Goal: Information Seeking & Learning: Learn about a topic

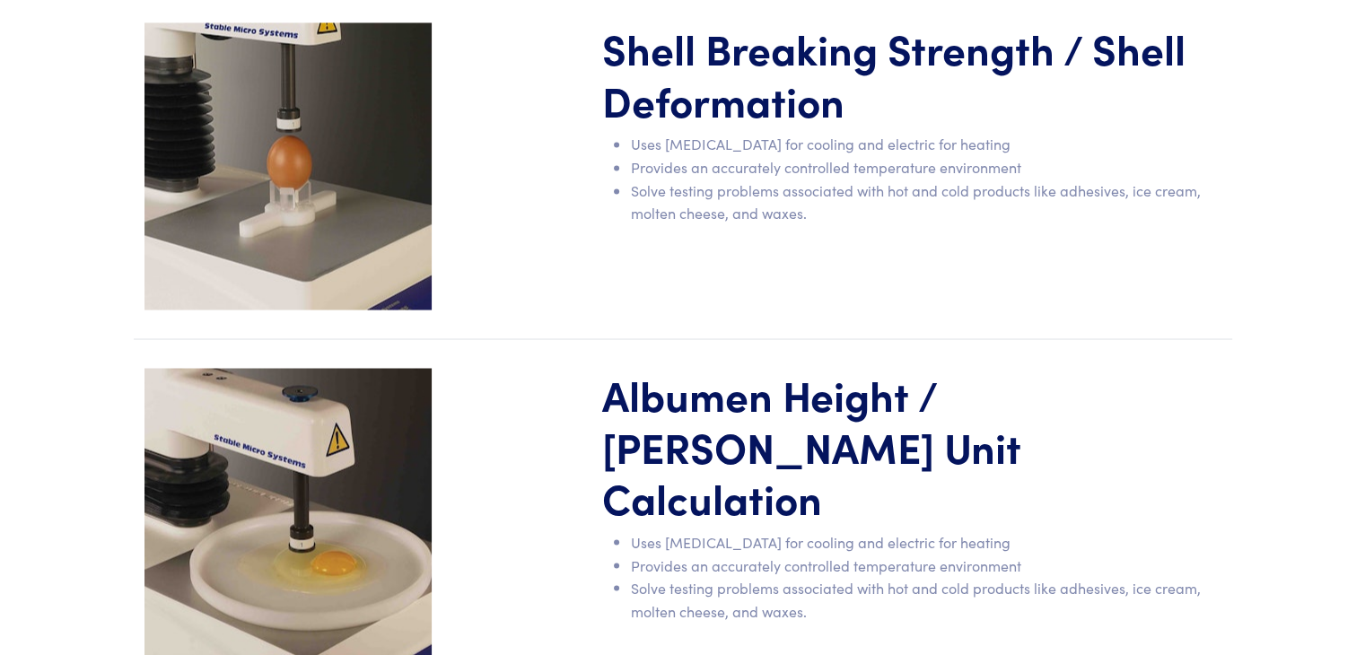
scroll to position [3130, 0]
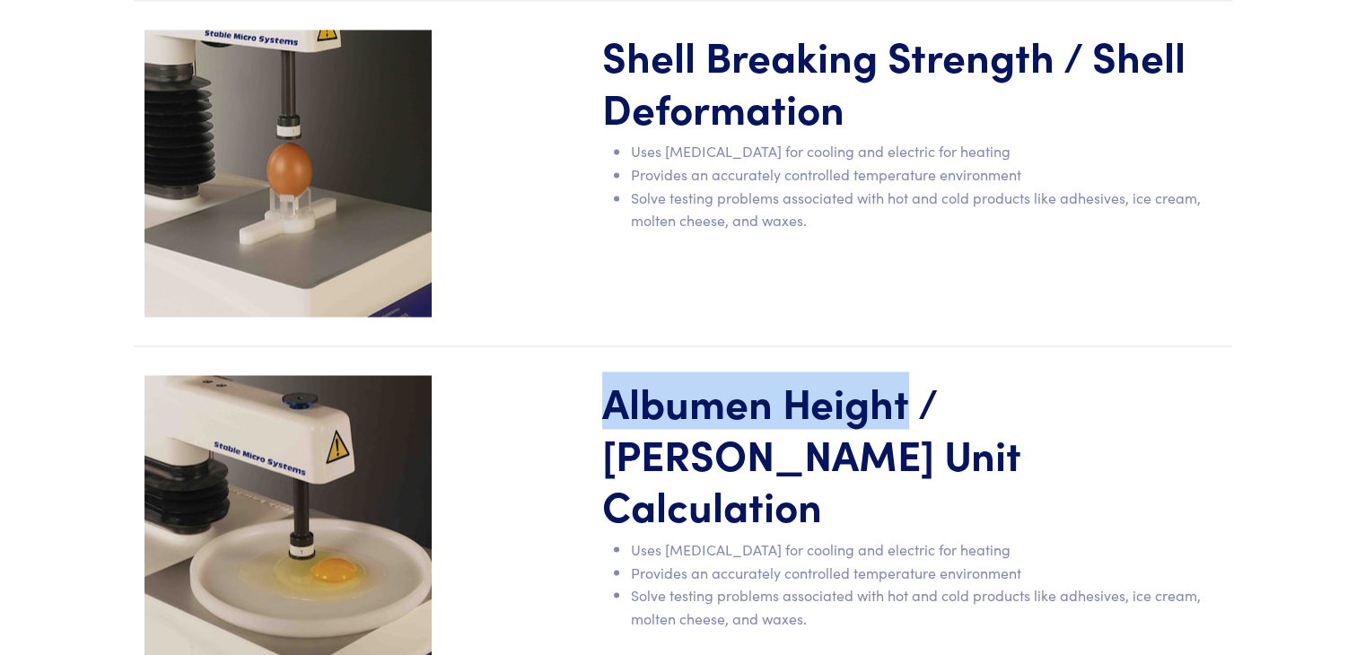
drag, startPoint x: 599, startPoint y: 339, endPoint x: 907, endPoint y: 345, distance: 307.8
click at [907, 375] on div "Albumen Height / [PERSON_NAME] Unit Calculation Uses [MEDICAL_DATA] for cooling…" at bounding box center [911, 518] width 641 height 287
copy h1 "Albumen Height"
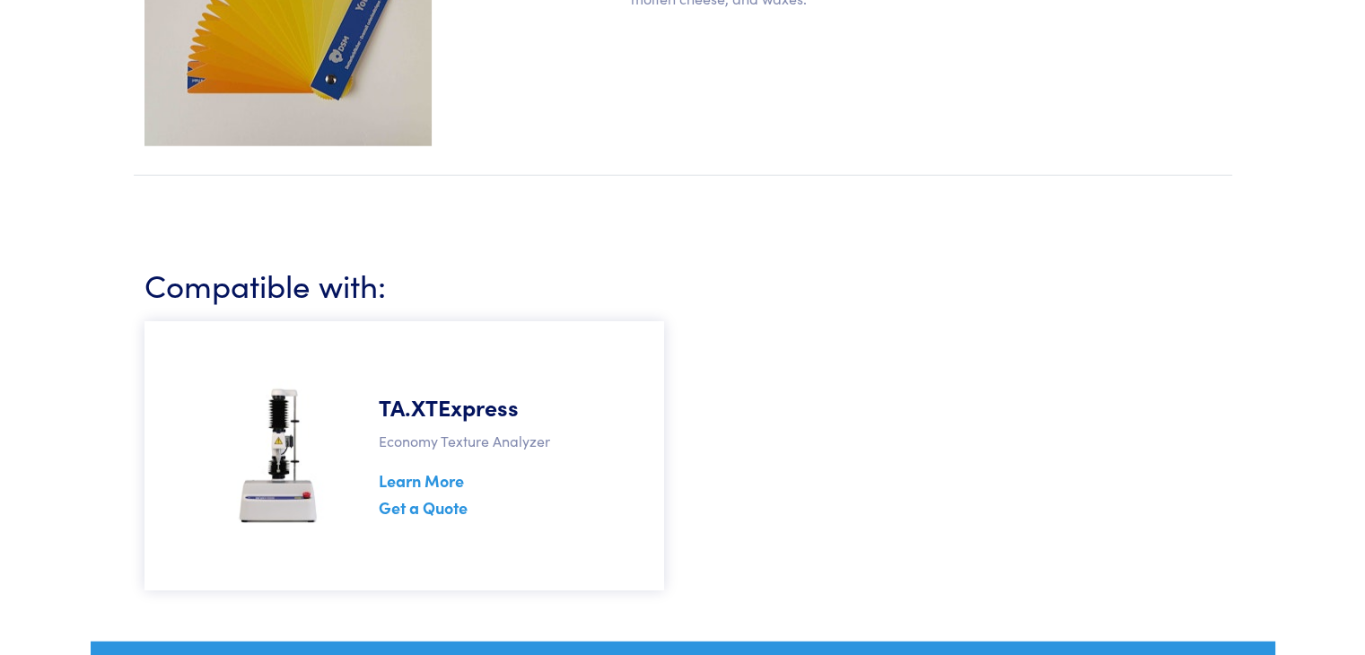
scroll to position [4680, 0]
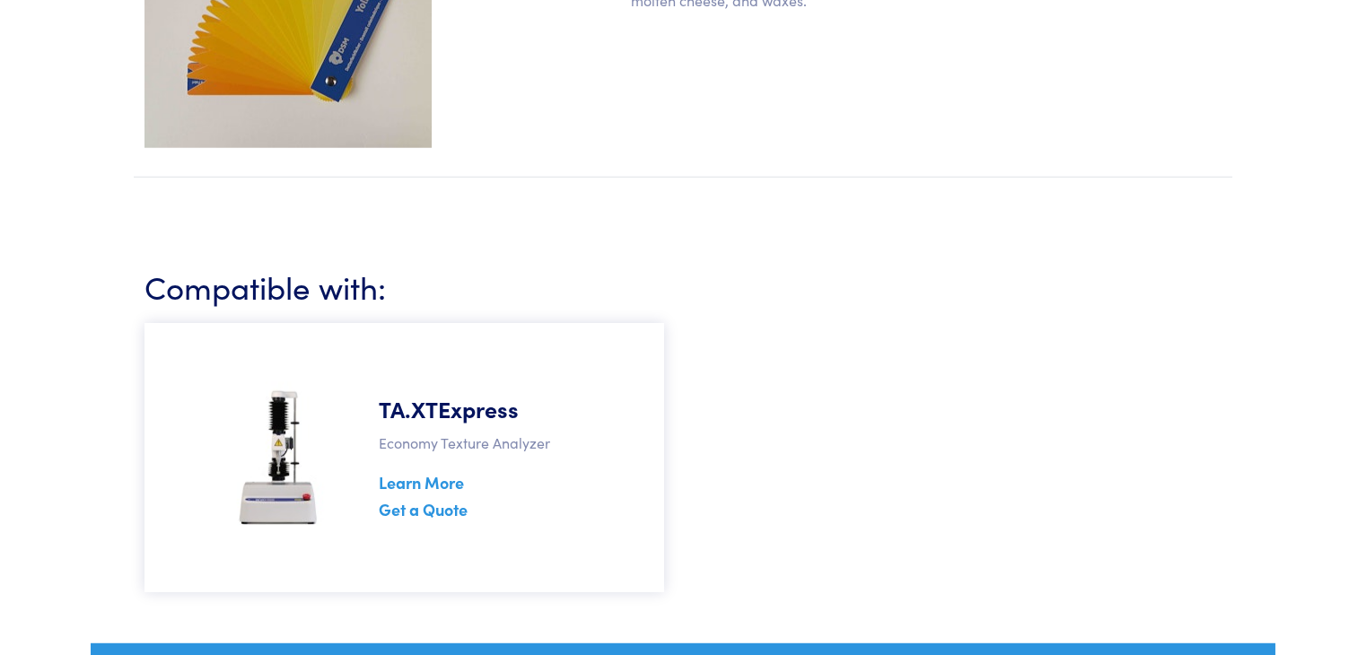
click at [294, 368] on img at bounding box center [279, 457] width 112 height 179
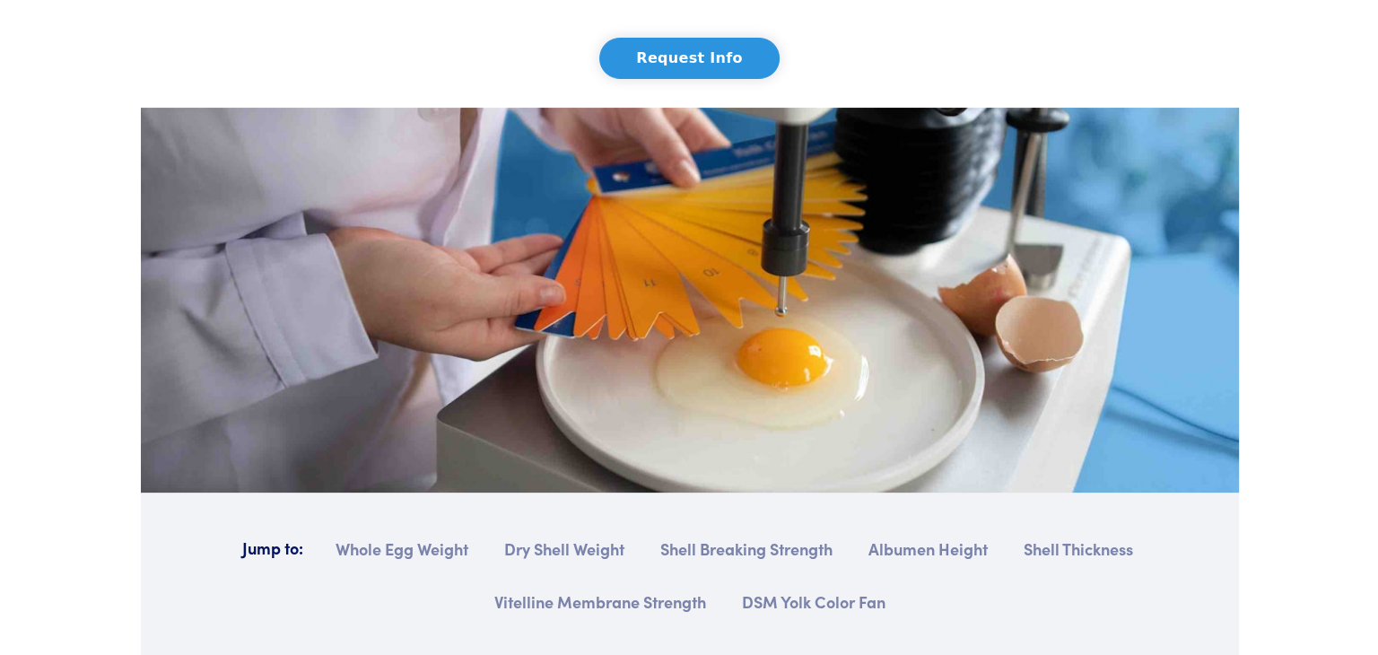
scroll to position [0, 0]
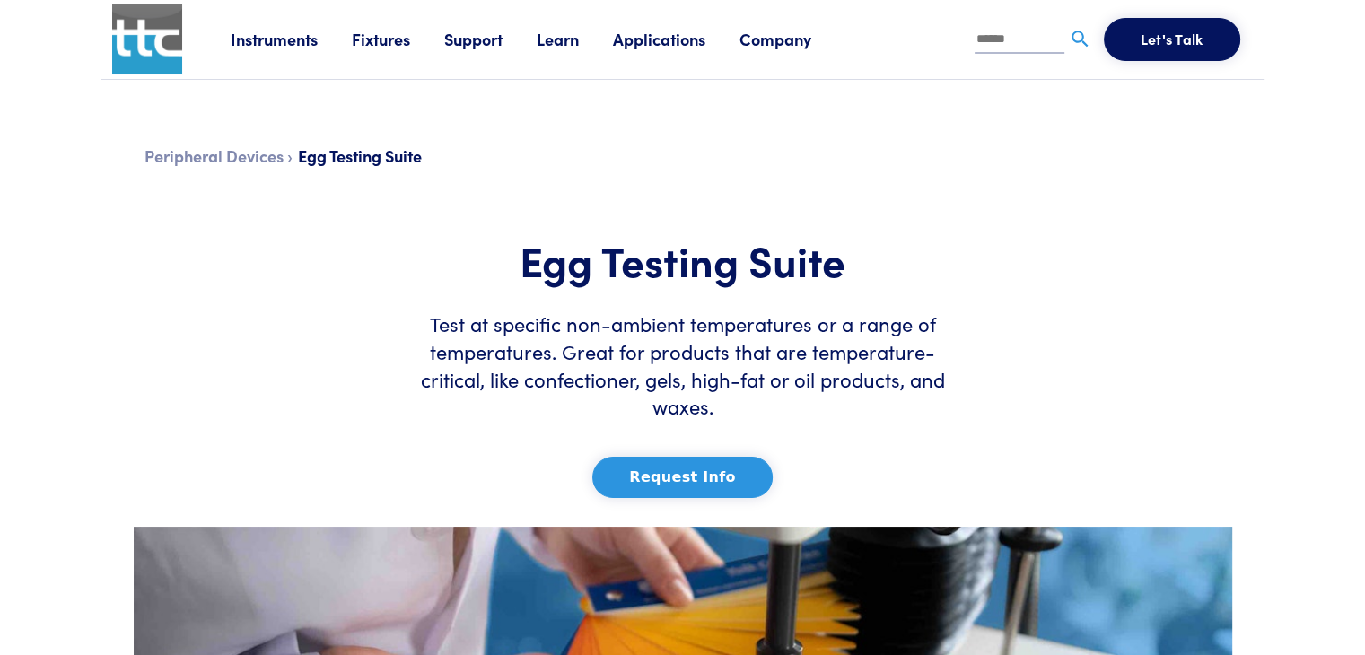
click at [1012, 31] on input "text" at bounding box center [1019, 40] width 90 height 27
type input "***"
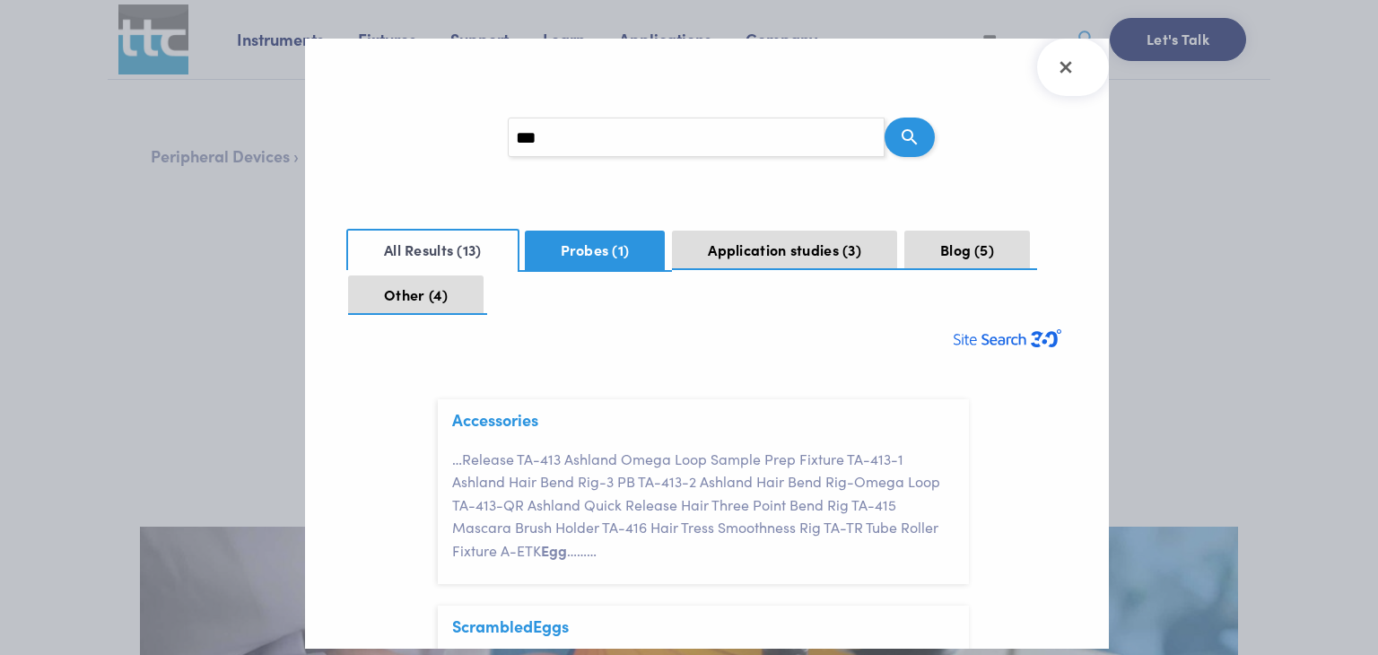
click at [619, 258] on span "1" at bounding box center [620, 250] width 17 height 20
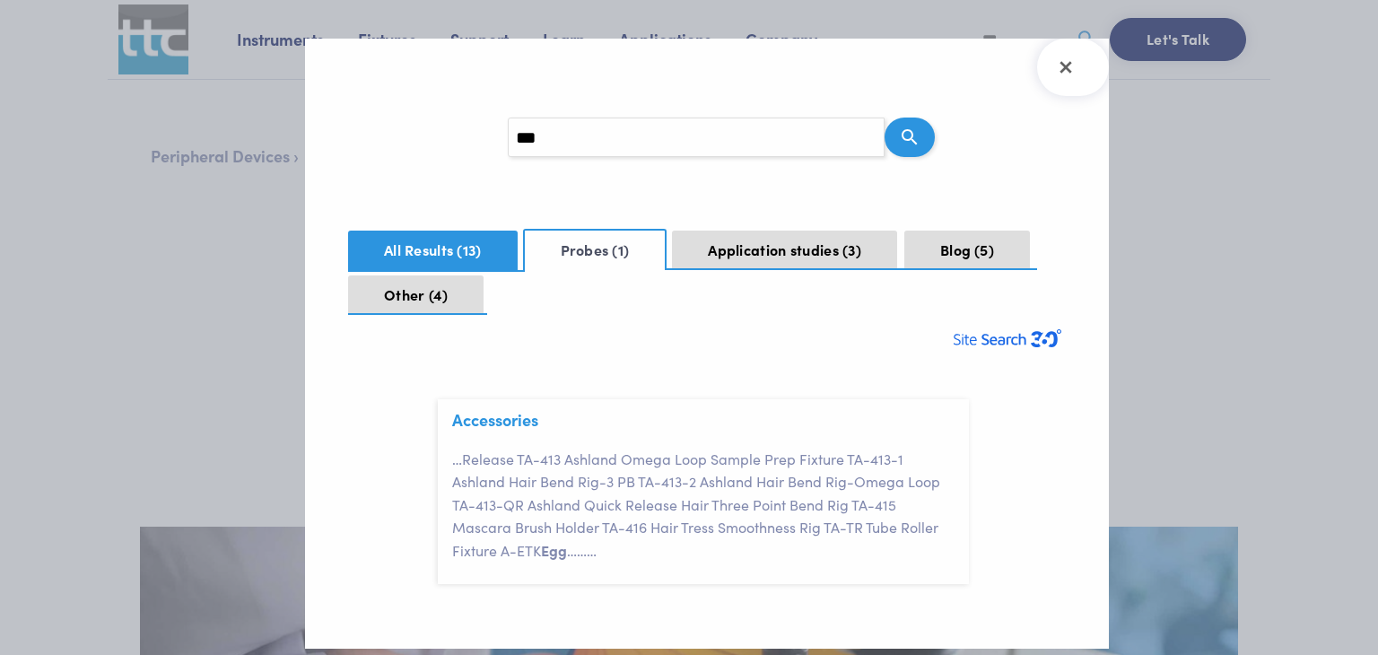
click at [495, 261] on button "All Results 13" at bounding box center [433, 250] width 170 height 39
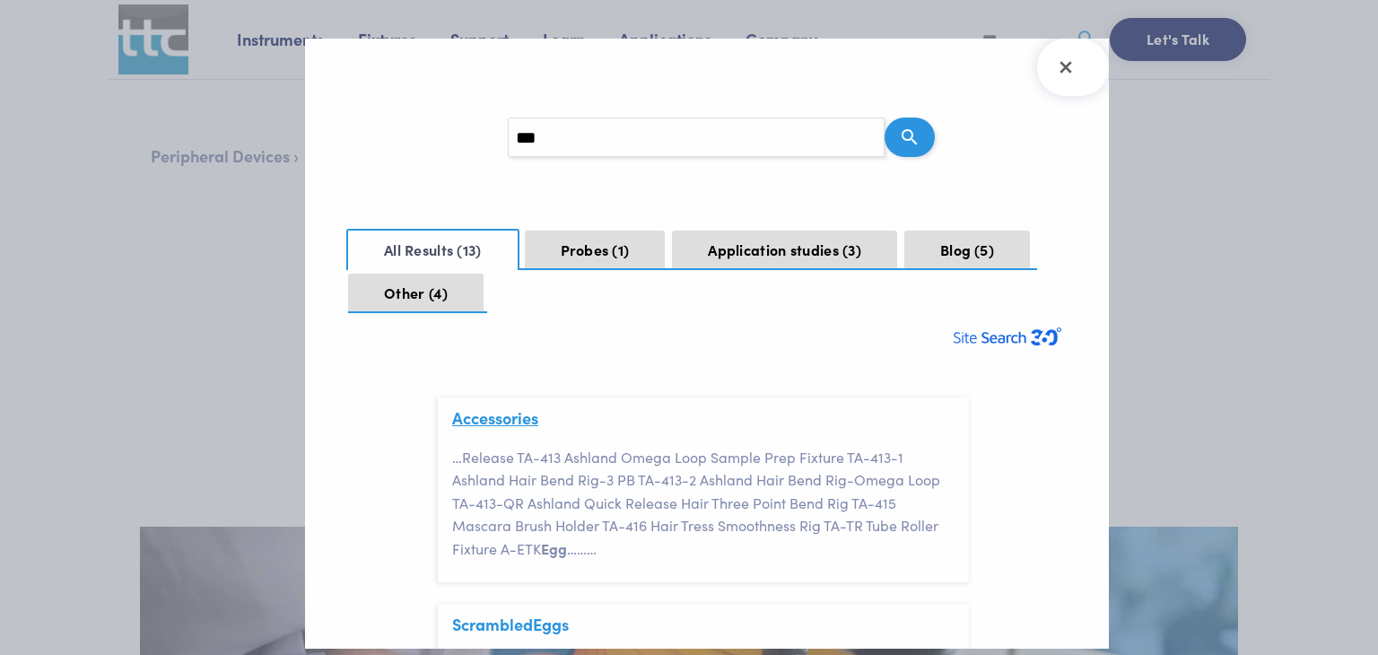
click at [511, 417] on link "Accessories" at bounding box center [495, 417] width 86 height 22
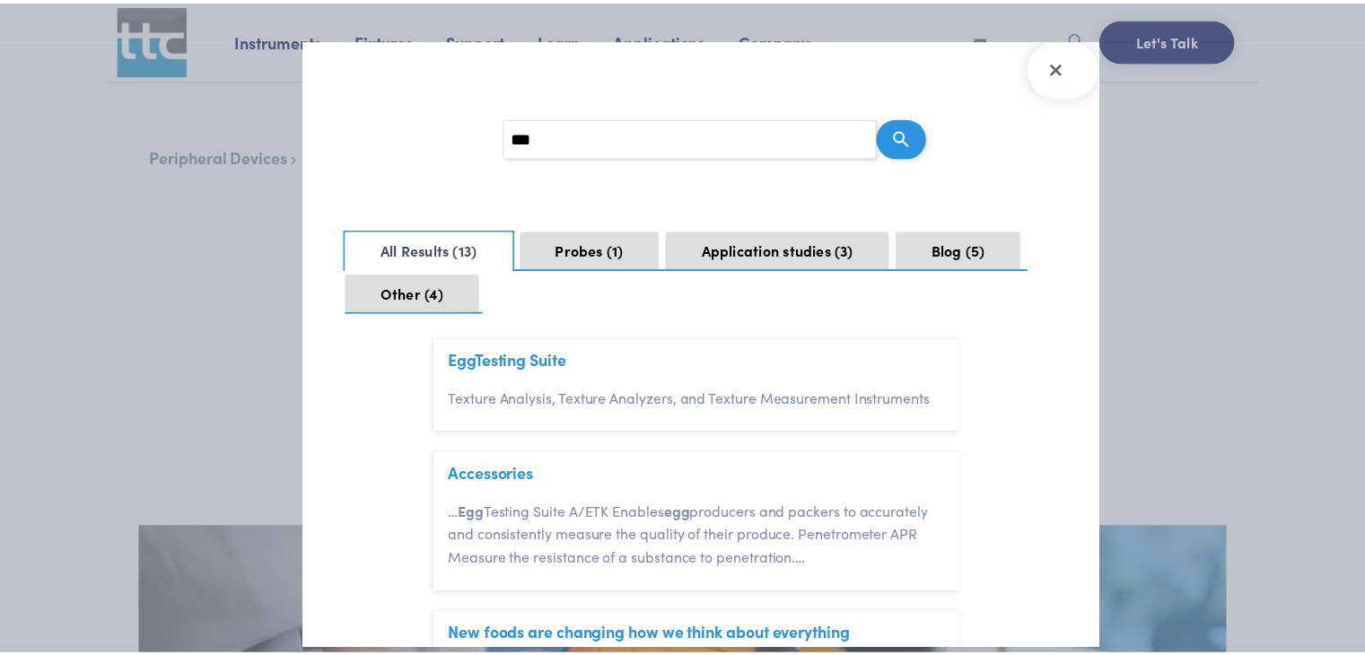
scroll to position [1829, 0]
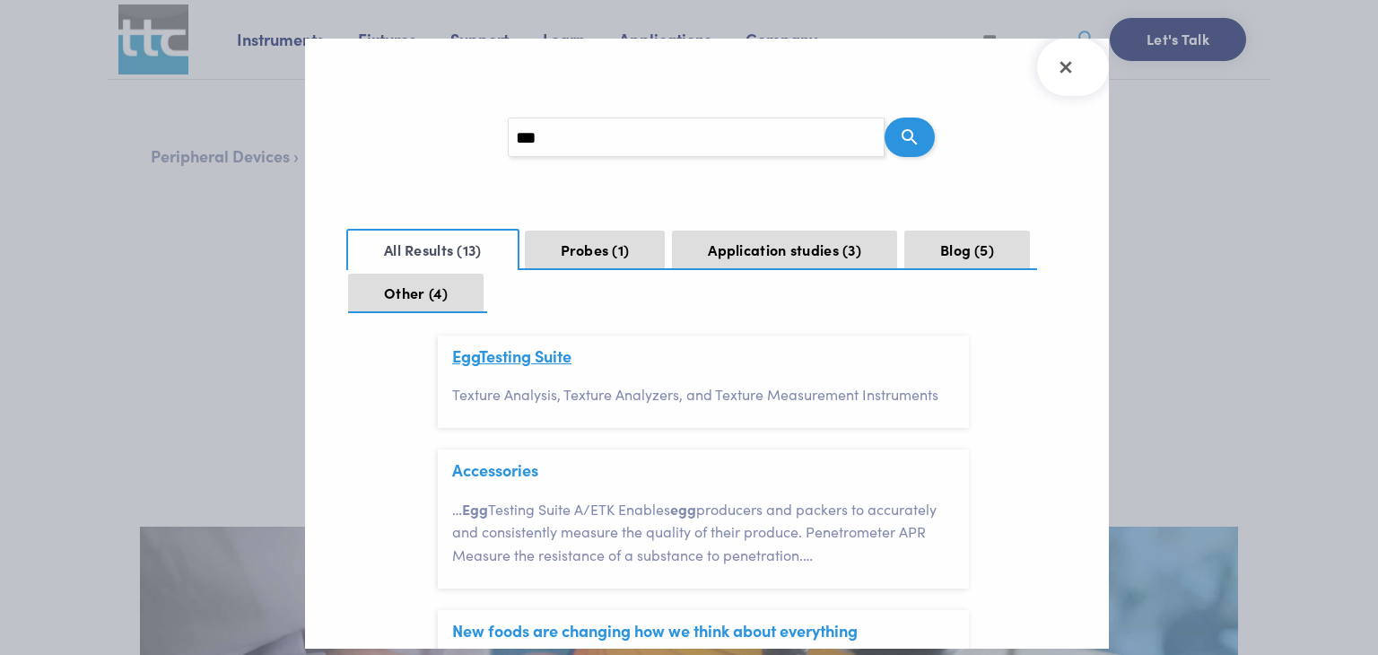
click at [553, 367] on link "Egg Testing Suite" at bounding box center [511, 356] width 119 height 22
click at [1087, 62] on button "Close Search Results" at bounding box center [1073, 67] width 72 height 57
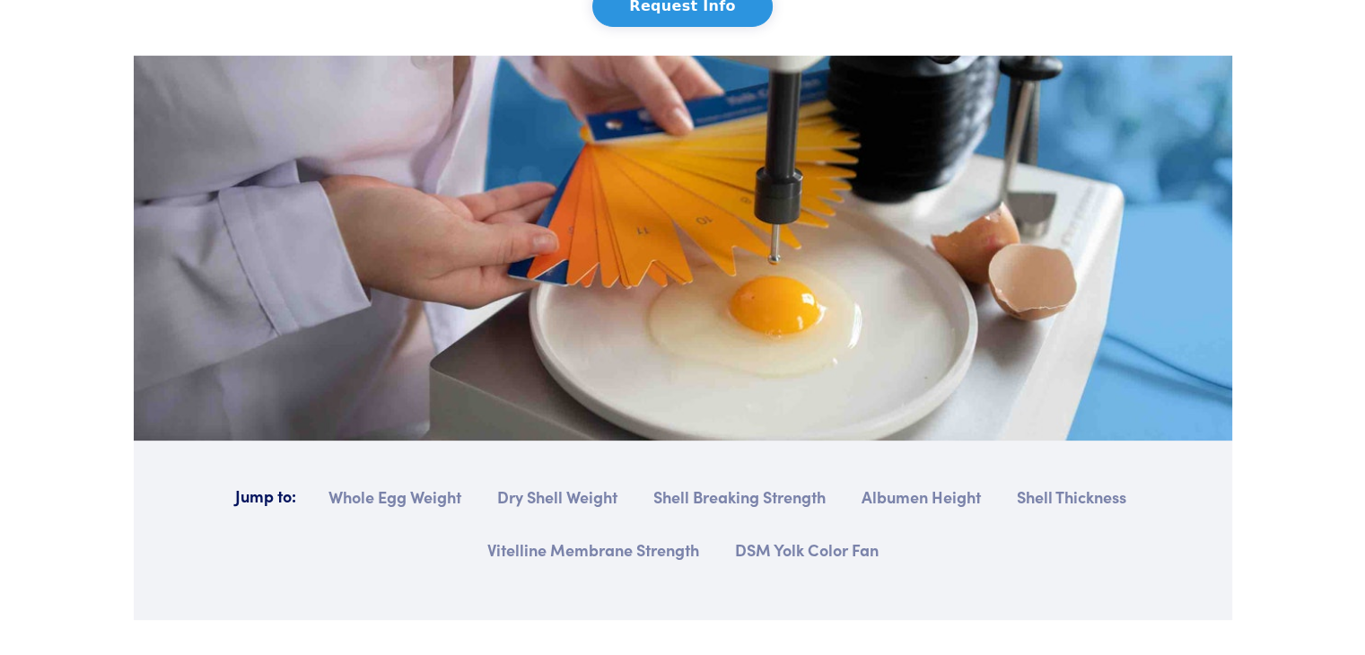
scroll to position [470, 0]
click at [654, 199] on img at bounding box center [683, 249] width 1098 height 384
drag, startPoint x: 654, startPoint y: 199, endPoint x: 529, endPoint y: 184, distance: 125.6
click at [529, 184] on img at bounding box center [683, 249] width 1098 height 384
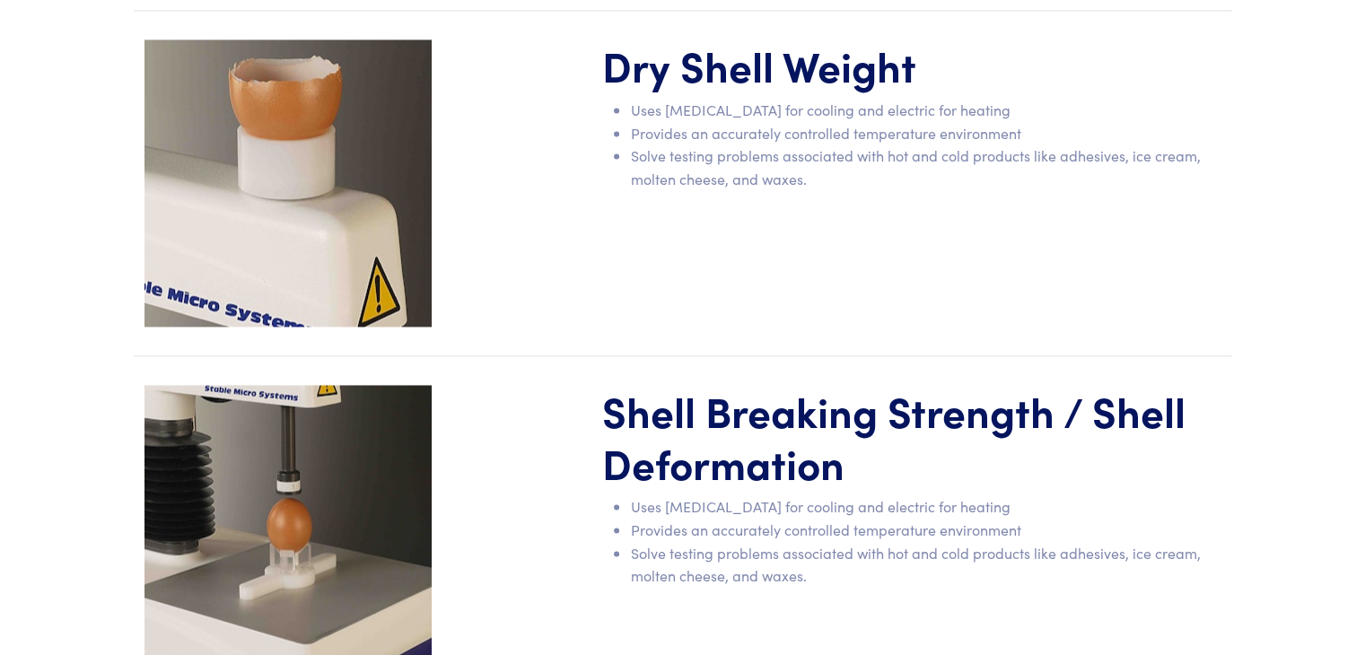
scroll to position [2936, 0]
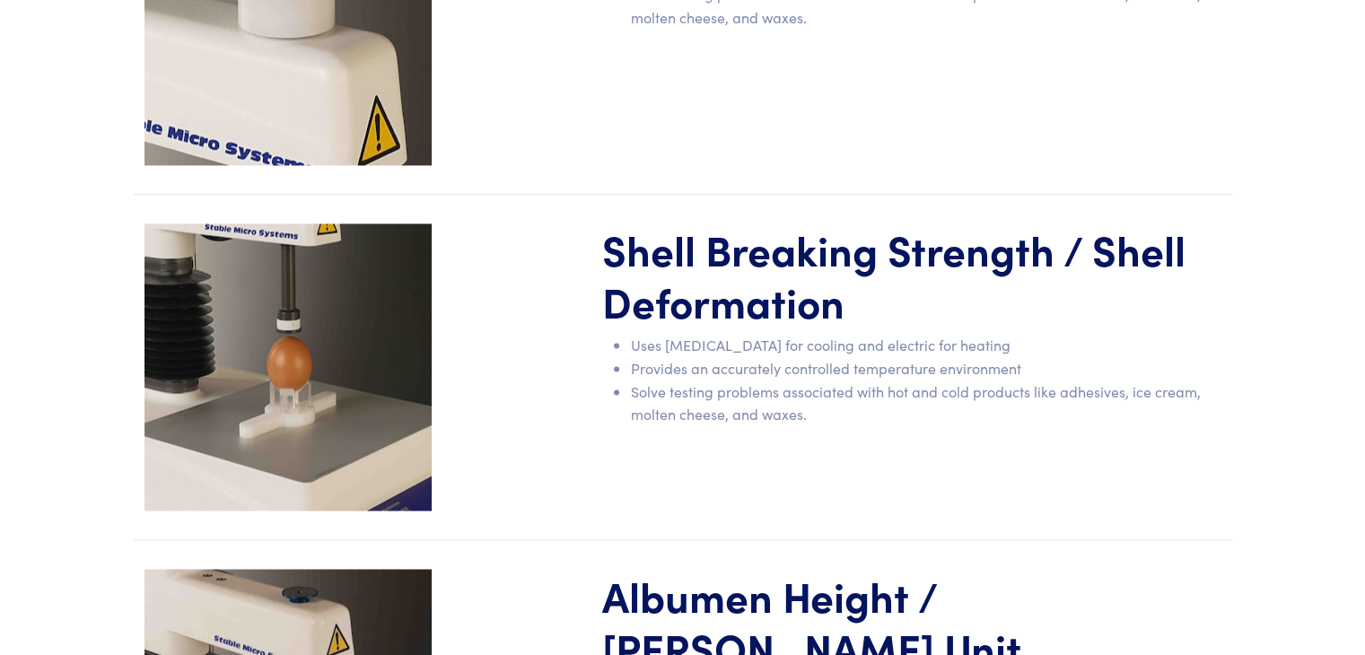
click at [284, 321] on img at bounding box center [287, 366] width 287 height 287
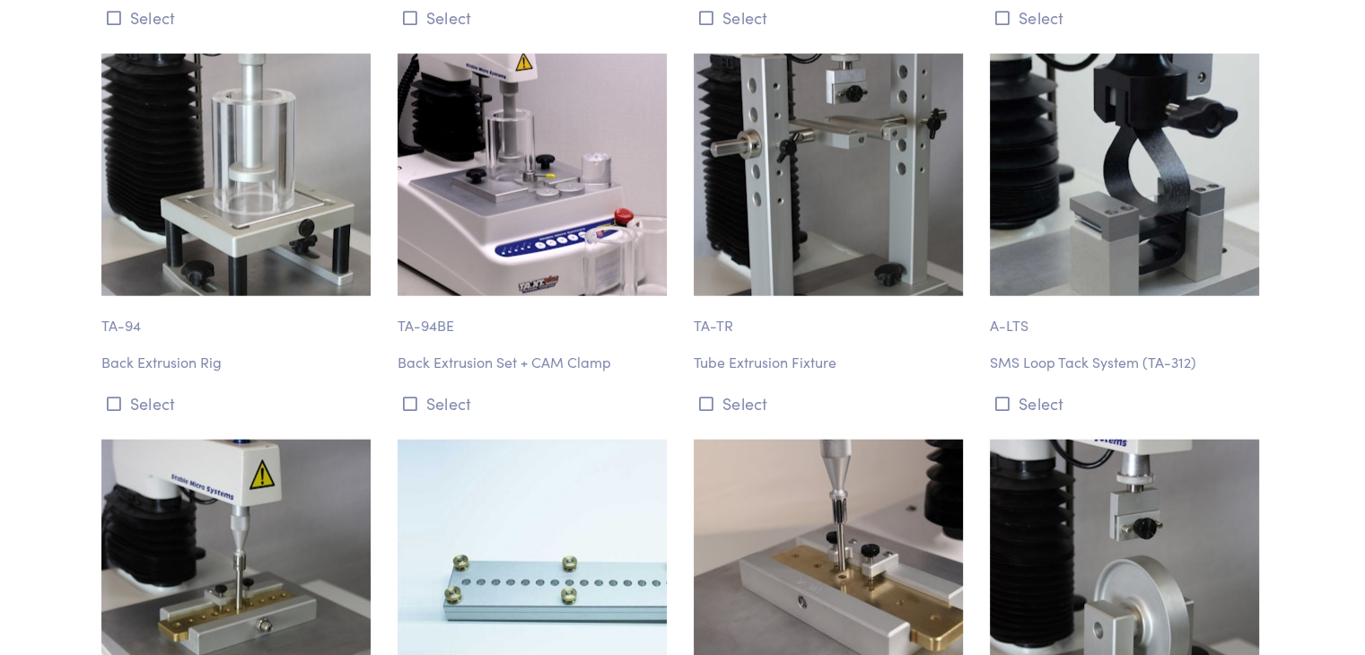
scroll to position [11309, 0]
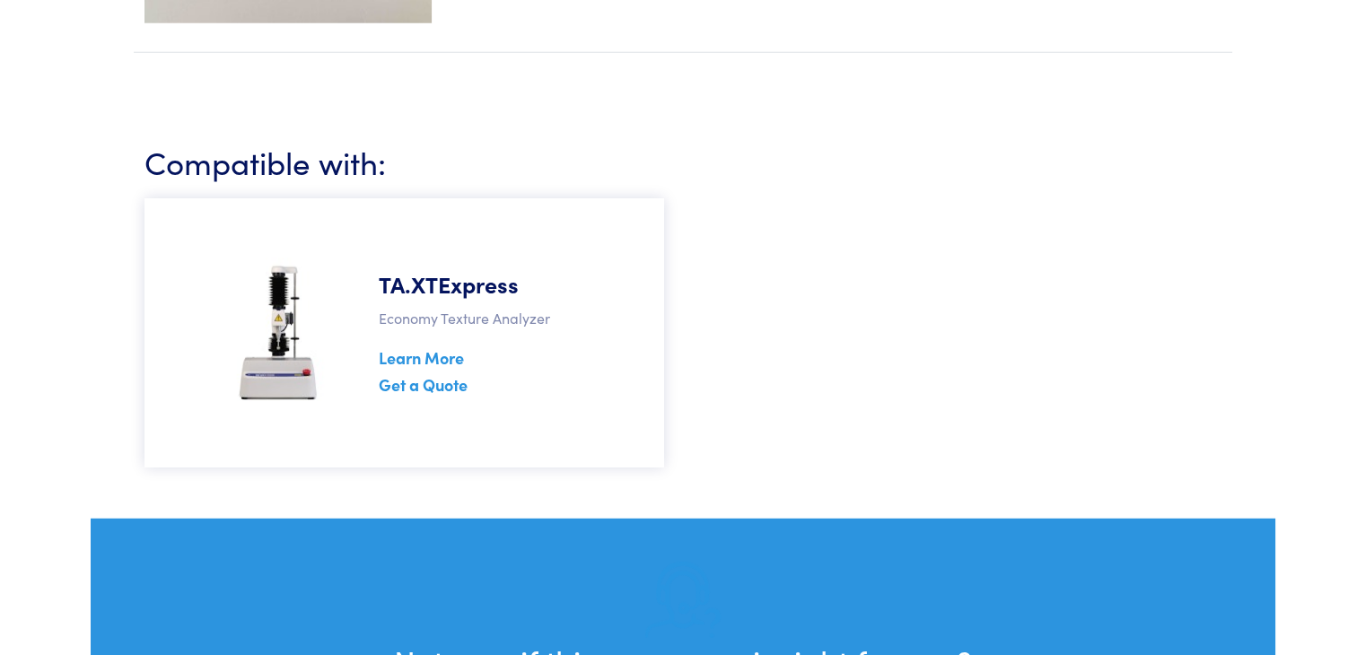
scroll to position [4804, 0]
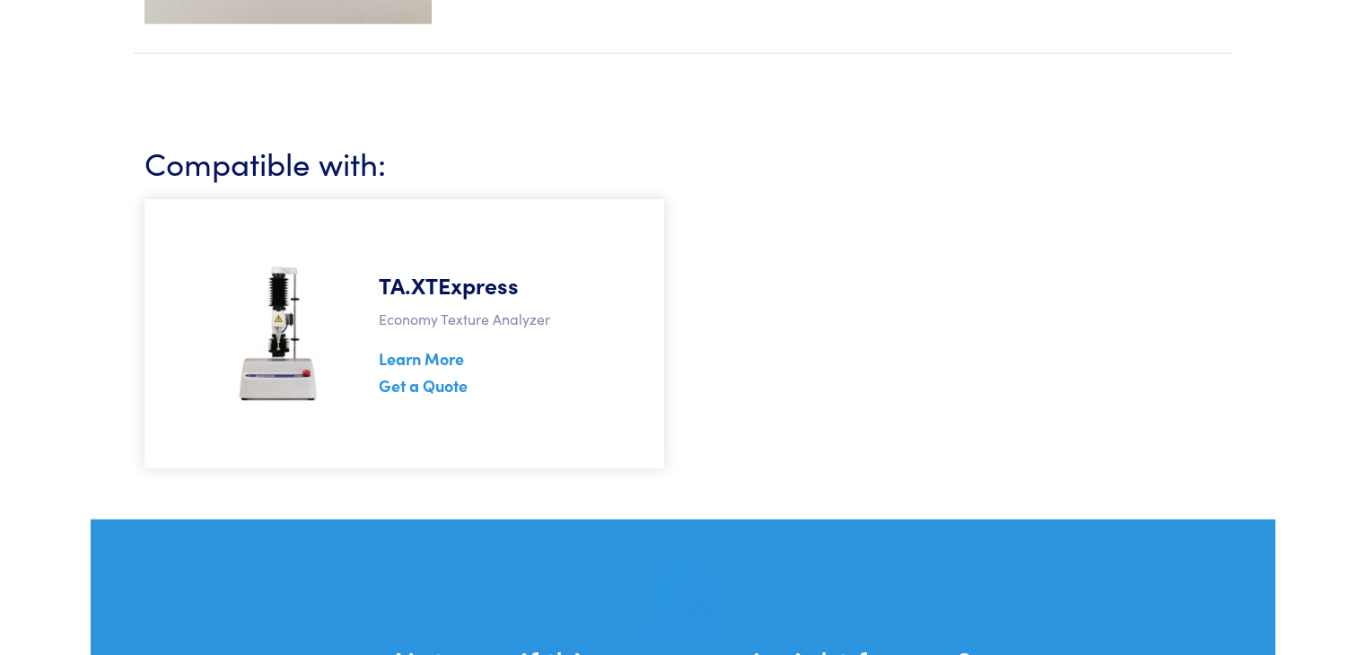
click at [292, 244] on img at bounding box center [279, 333] width 112 height 179
click at [425, 347] on link "Learn More" at bounding box center [421, 358] width 85 height 22
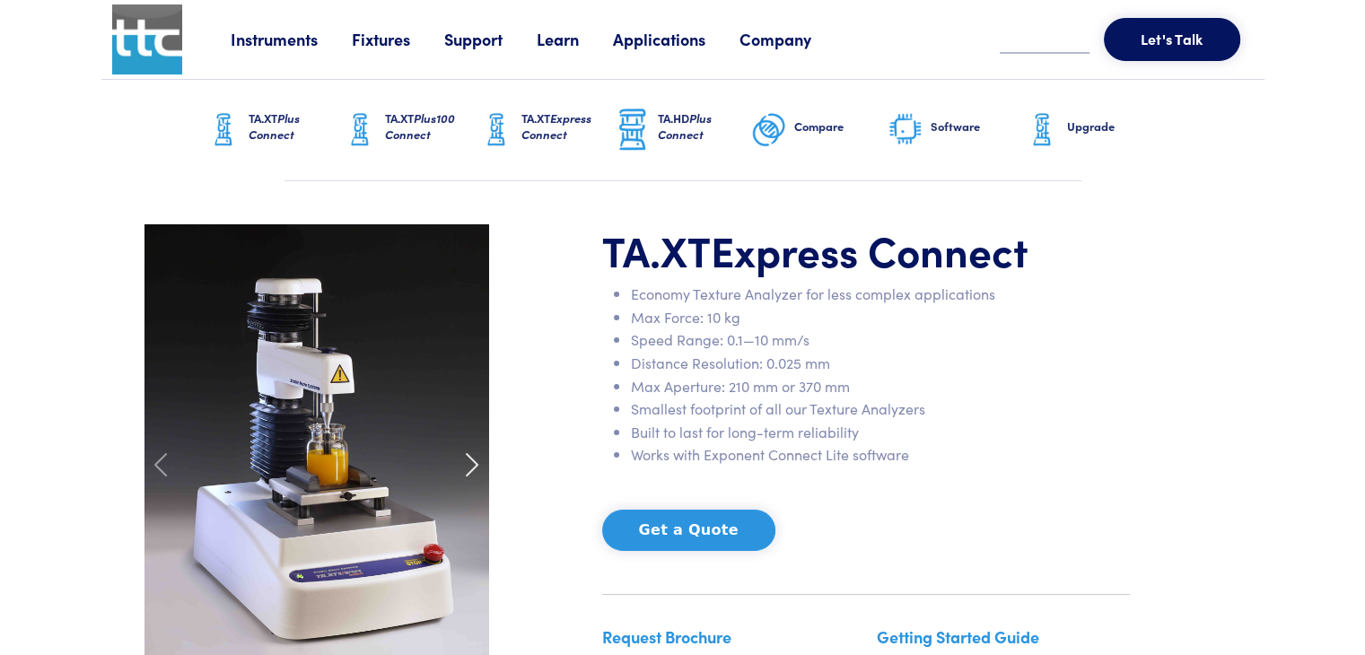
scroll to position [204, 0]
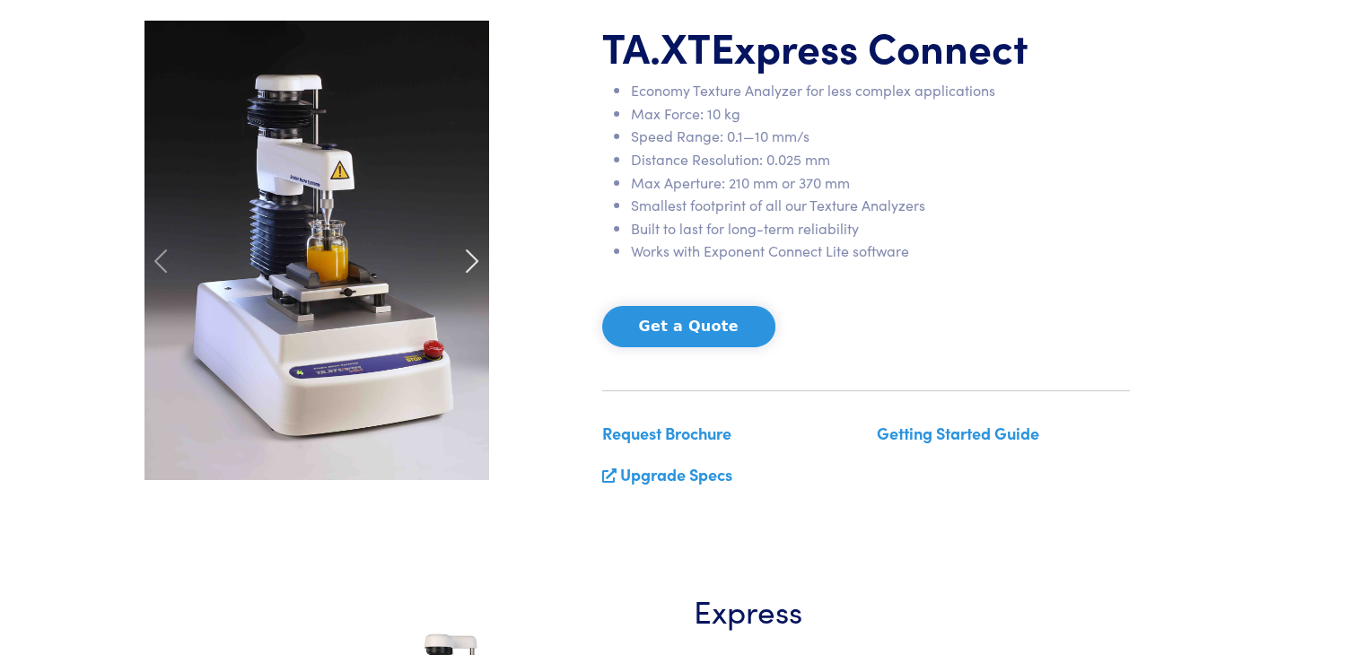
click at [465, 254] on span at bounding box center [472, 261] width 29 height 29
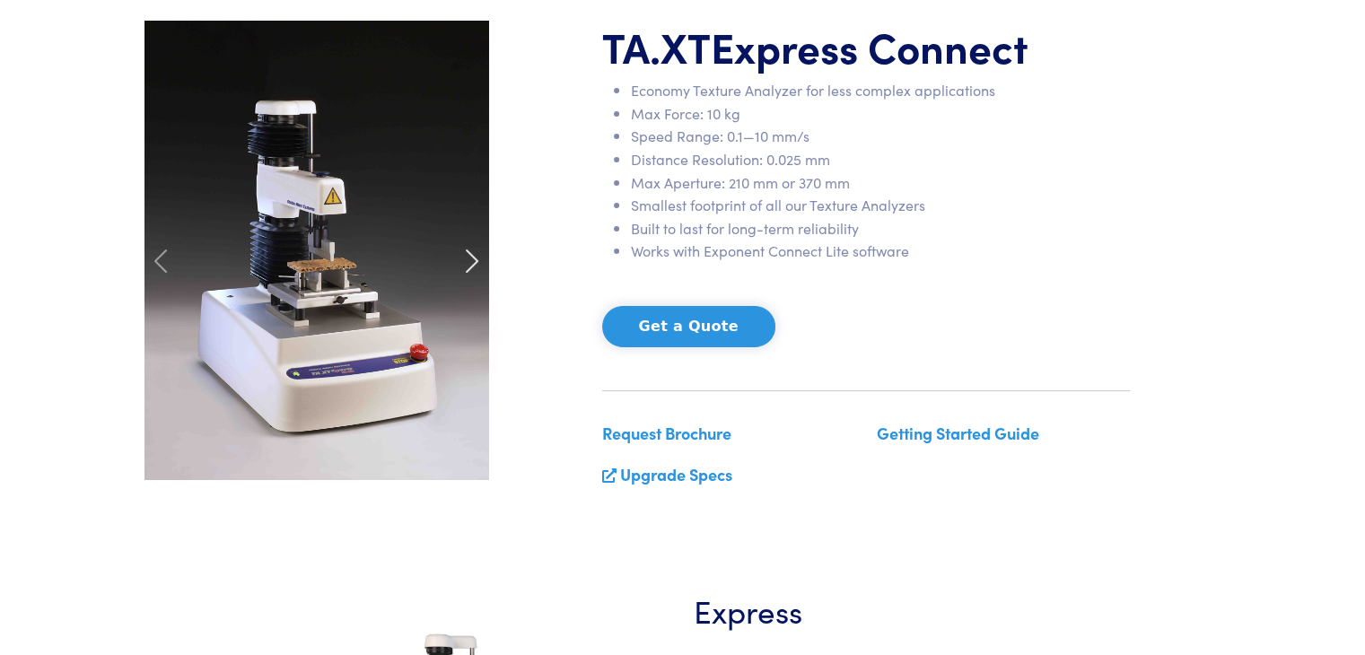
click at [465, 254] on span at bounding box center [472, 261] width 29 height 29
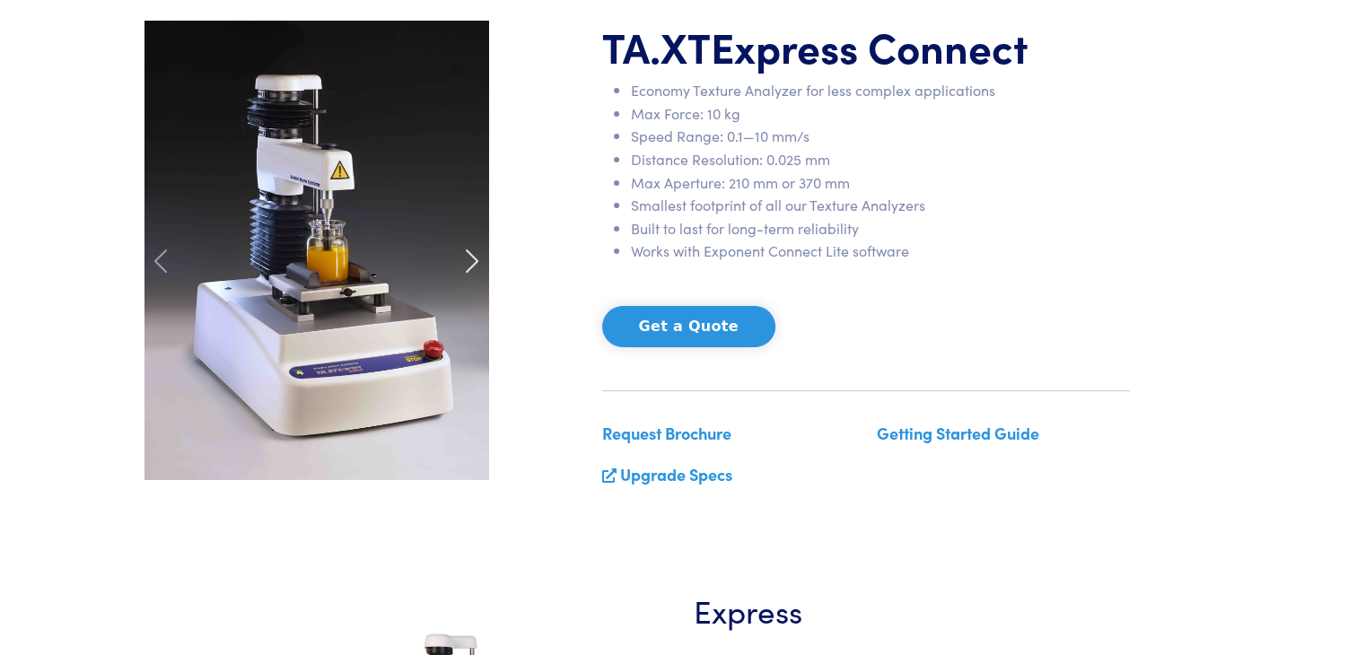
click at [465, 254] on span at bounding box center [472, 261] width 29 height 29
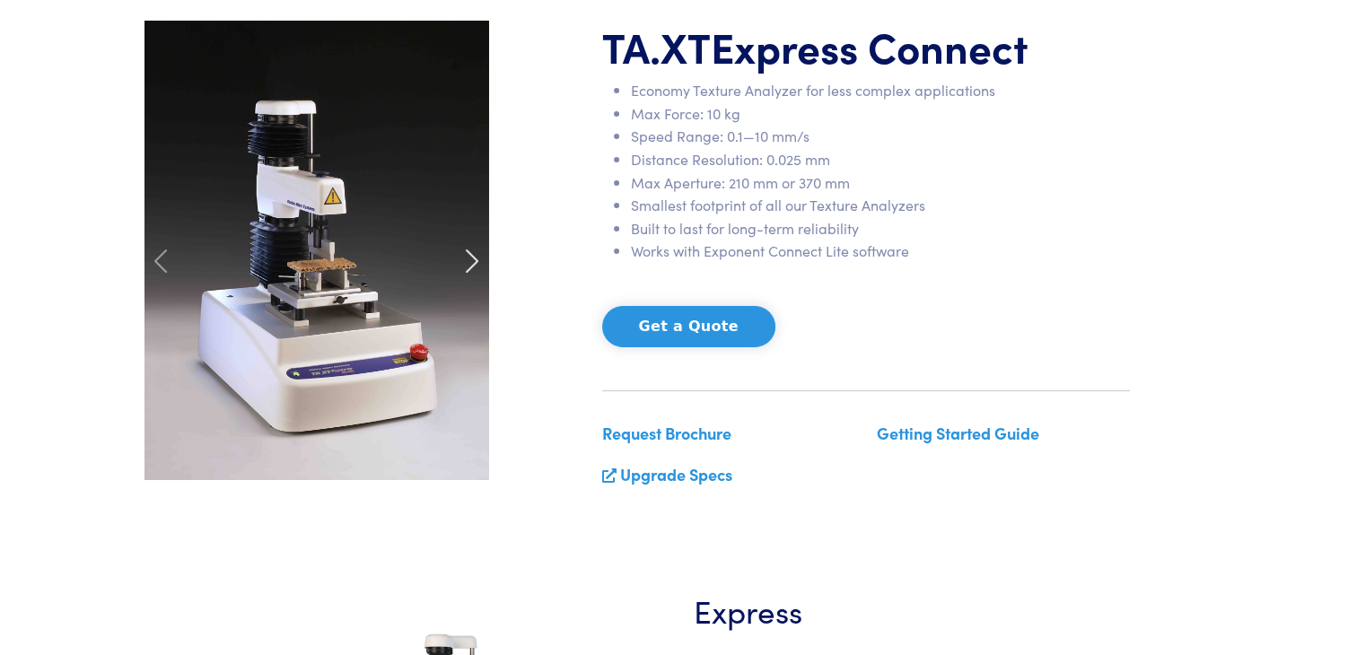
click at [465, 254] on span at bounding box center [472, 261] width 29 height 29
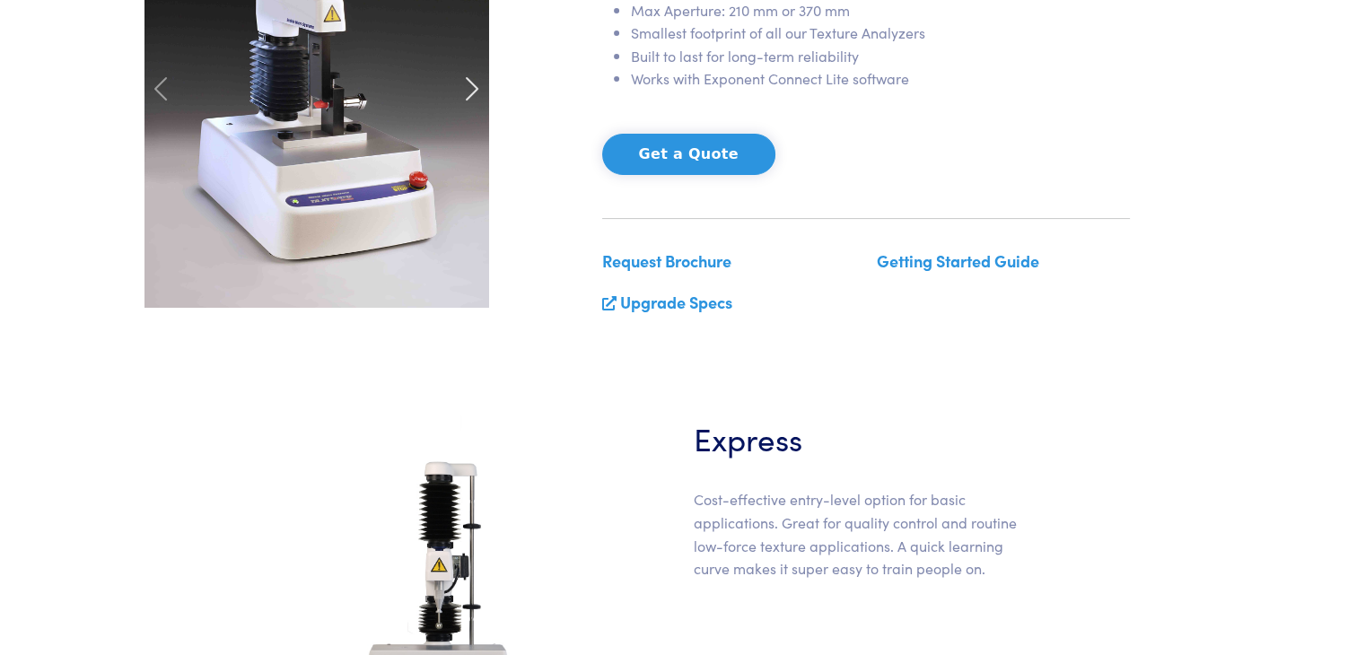
scroll to position [0, 0]
